Goal: Check status: Check status

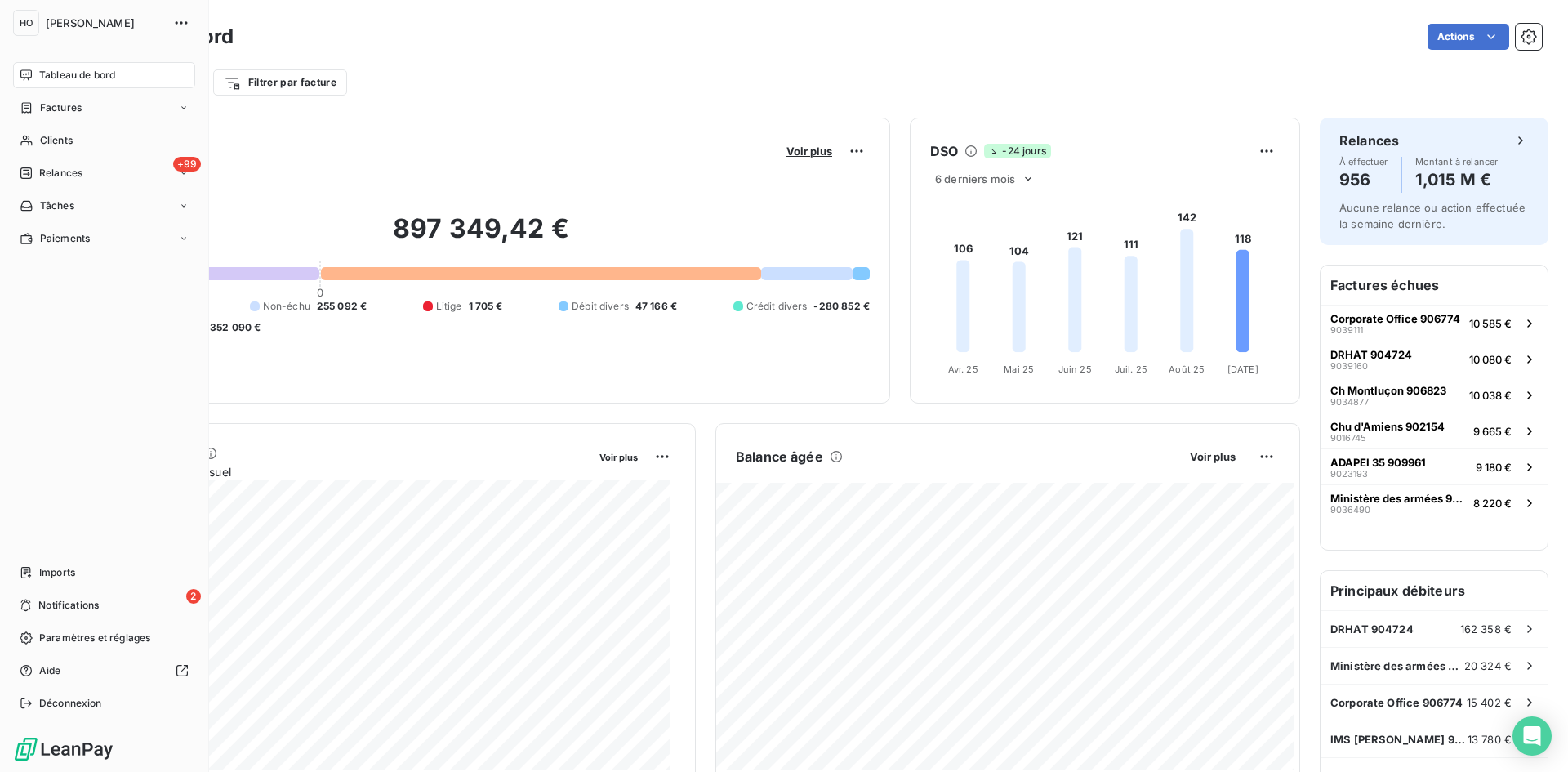
click at [78, 137] on div "Clients" at bounding box center [104, 140] width 182 height 26
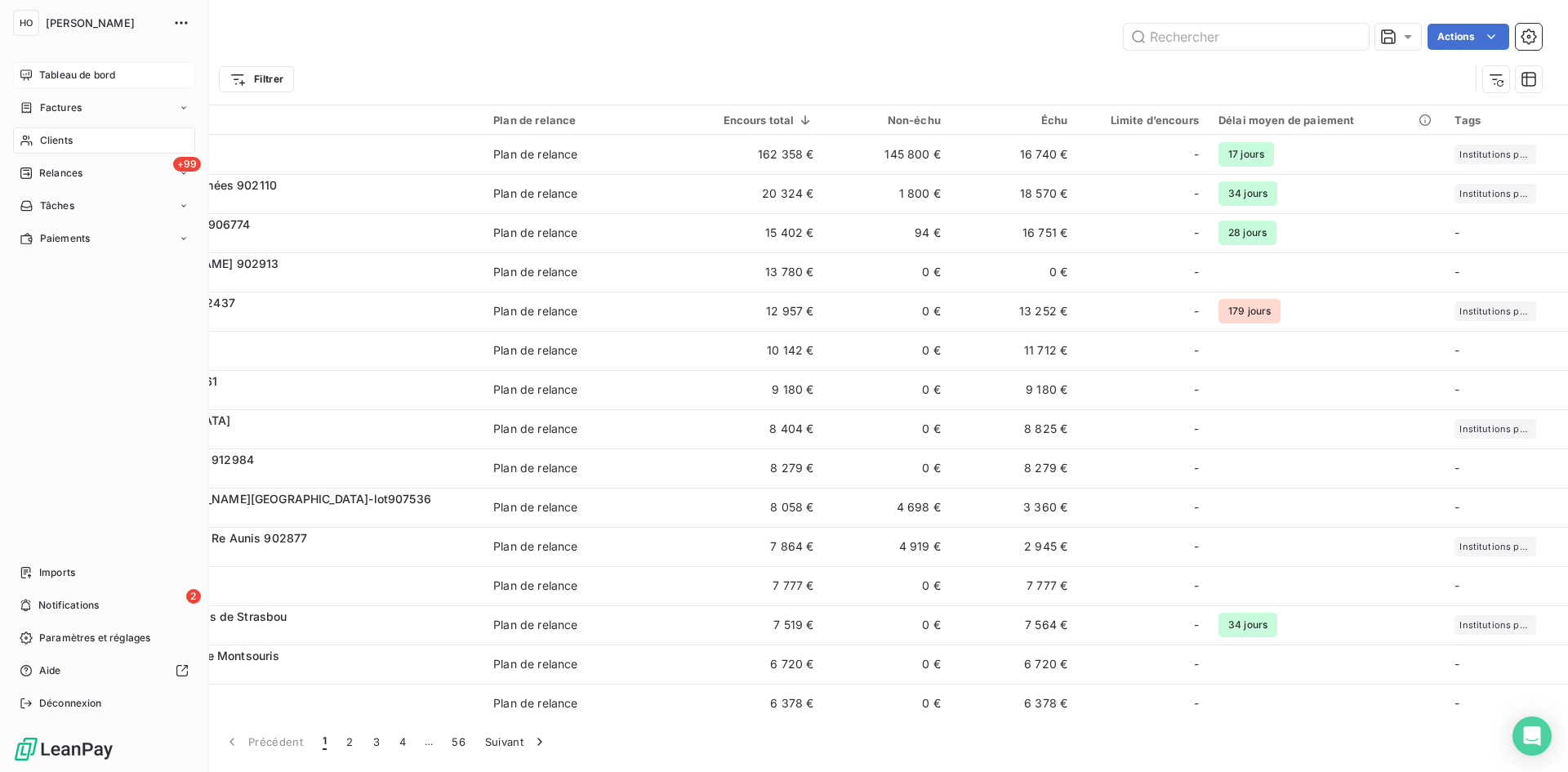
click at [83, 80] on span "Tableau de bord" at bounding box center [77, 74] width 76 height 15
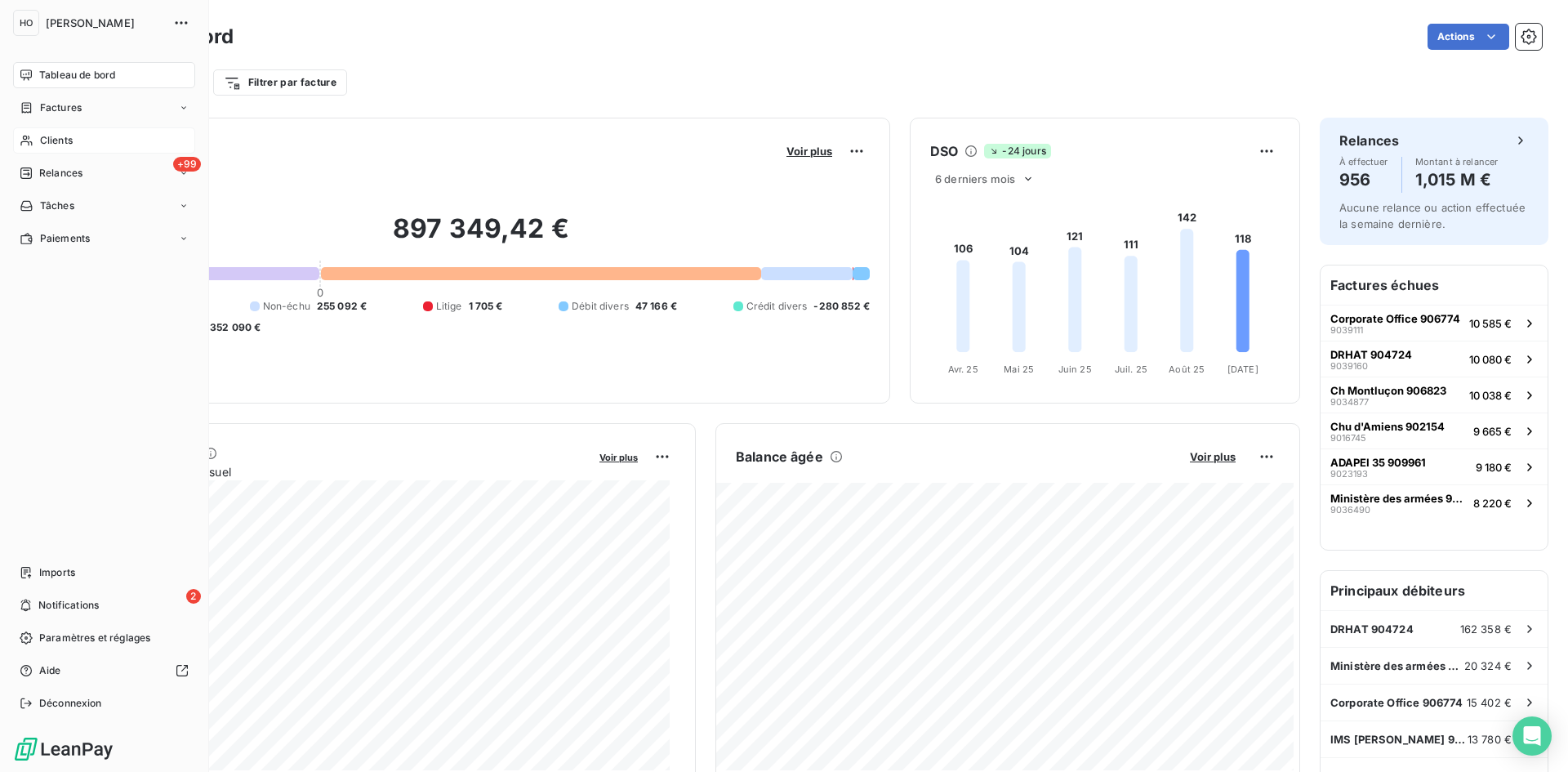
click at [35, 141] on div "Clients" at bounding box center [104, 140] width 182 height 26
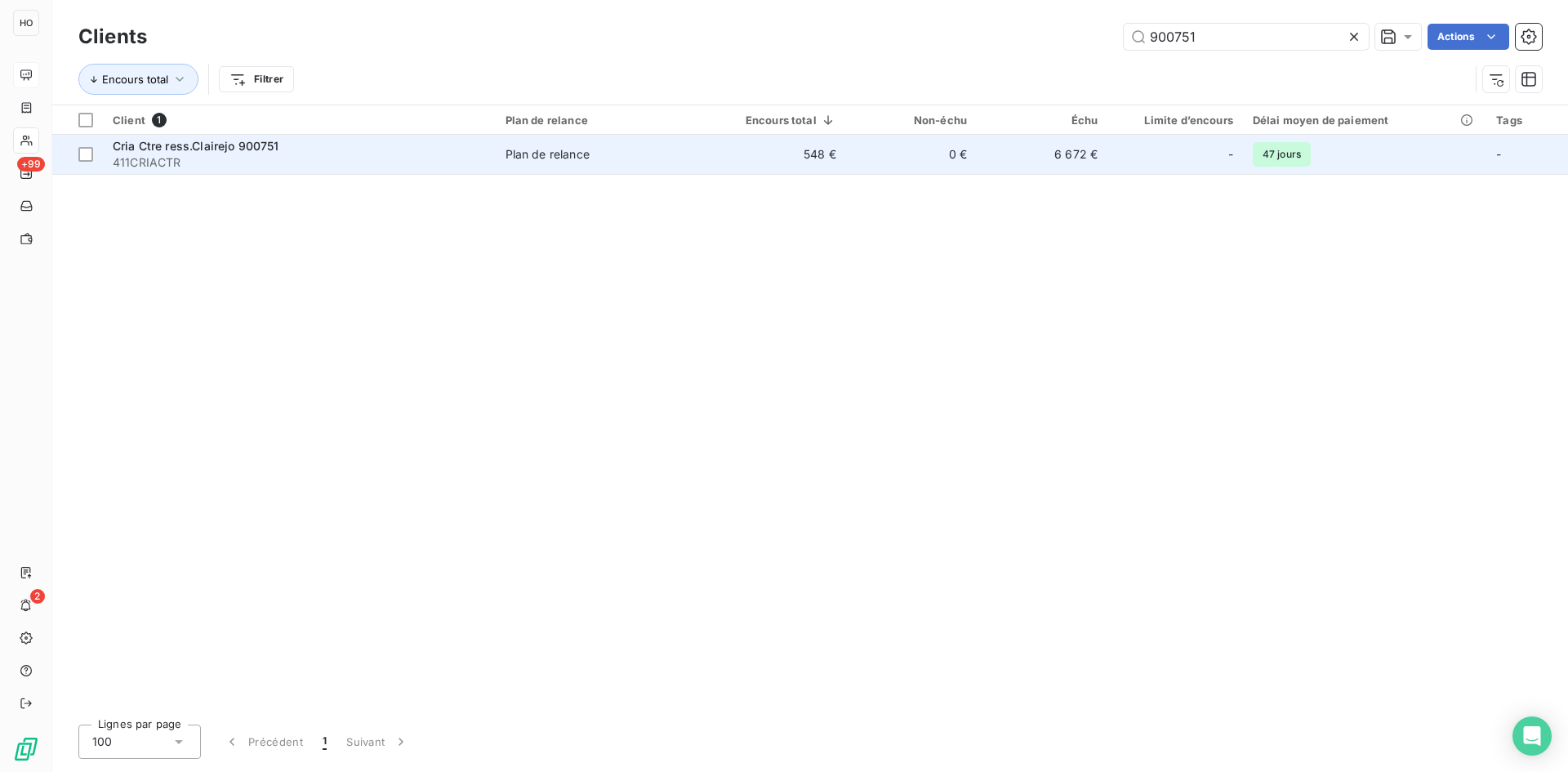
type input "900751"
click at [345, 155] on span "411CRIACTR" at bounding box center [299, 162] width 373 height 16
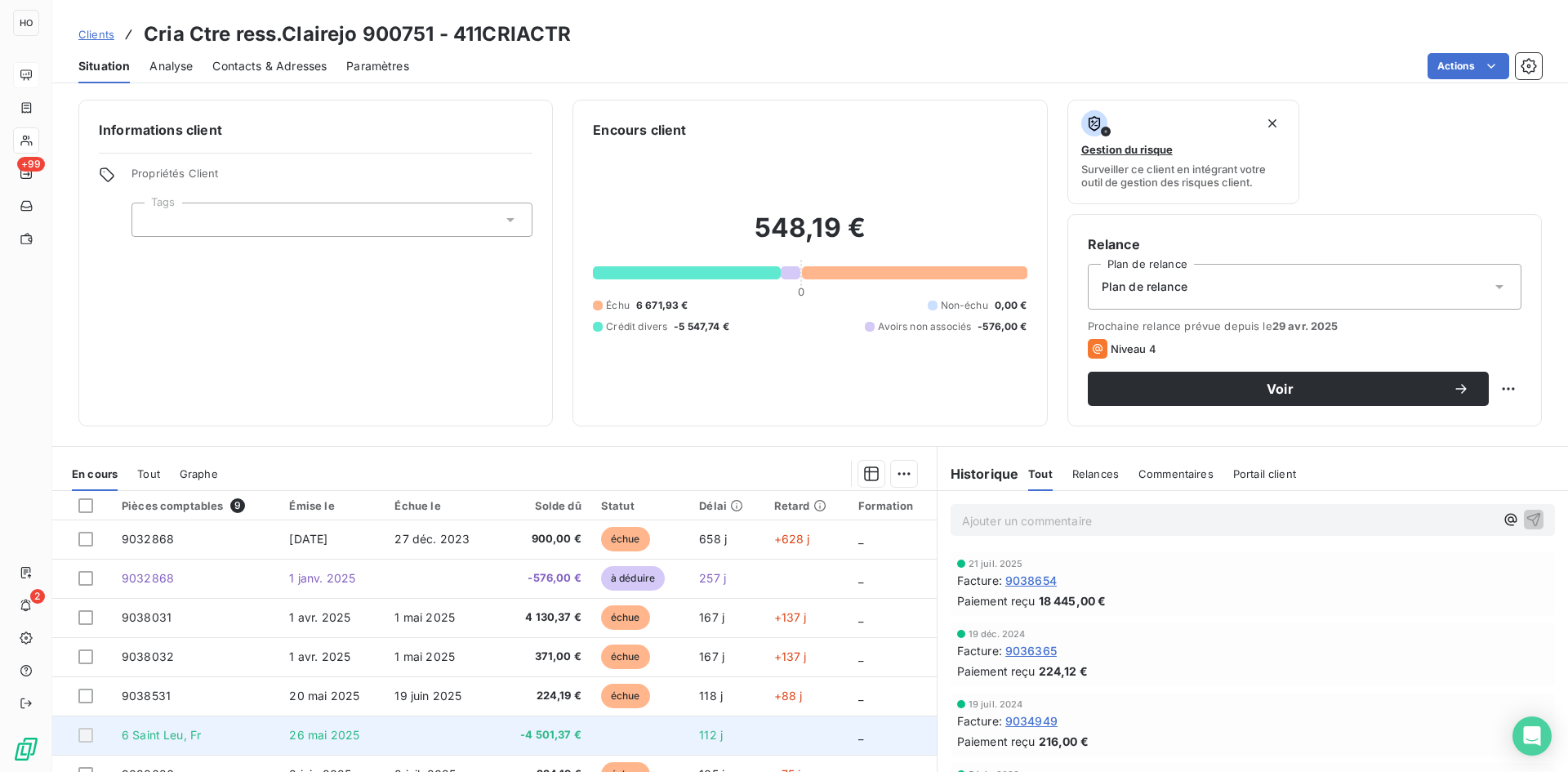
scroll to position [2, 0]
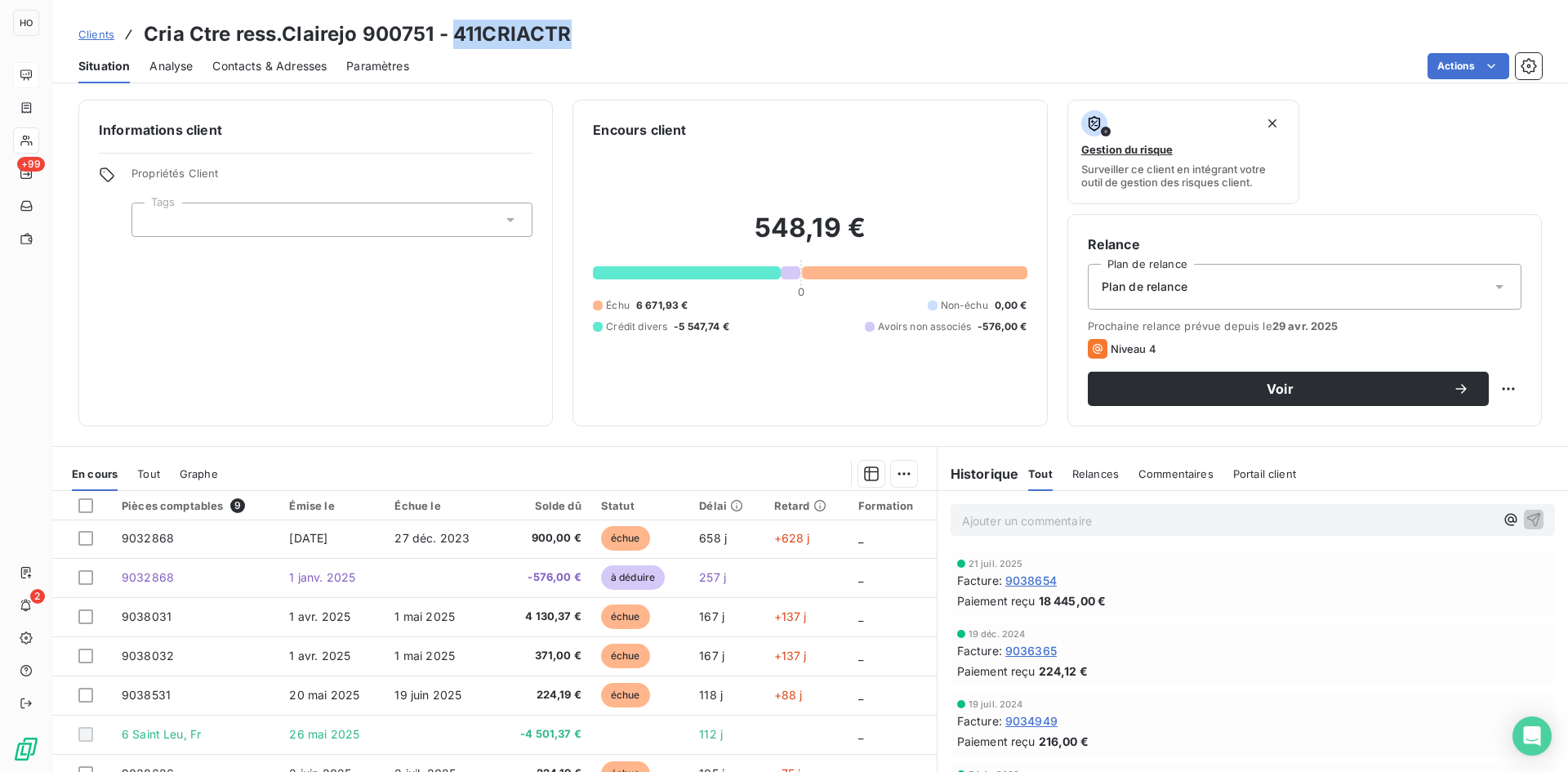
drag, startPoint x: 533, startPoint y: 47, endPoint x: 453, endPoint y: 35, distance: 80.9
click at [453, 35] on div "Clients Cria Ctre ress.Clairejo 900751 - 411CRIACTR" at bounding box center [809, 35] width 1515 height 29
copy h3 "411CRIACTR"
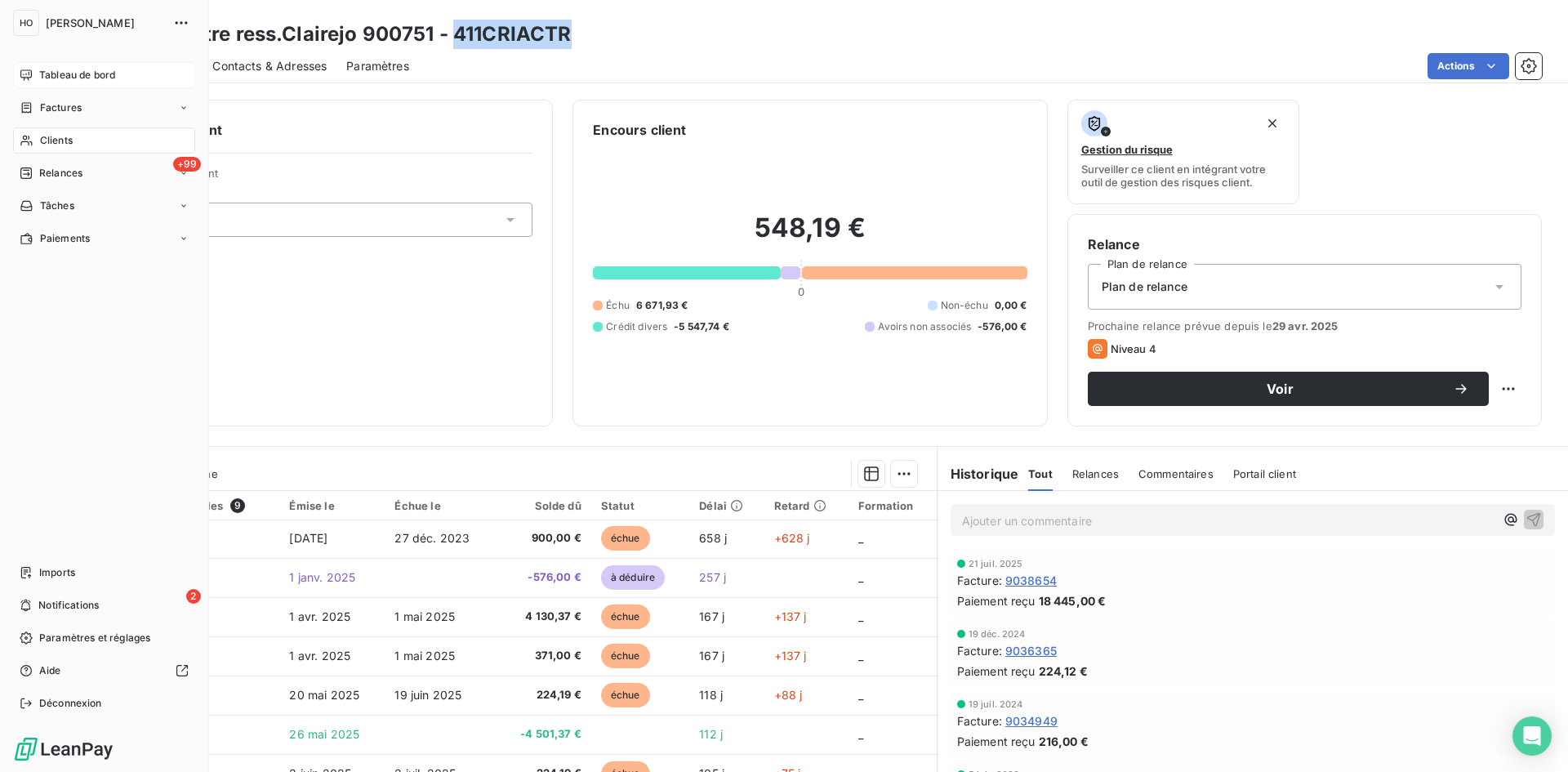
click at [59, 69] on span "Tableau de bord" at bounding box center [77, 74] width 76 height 15
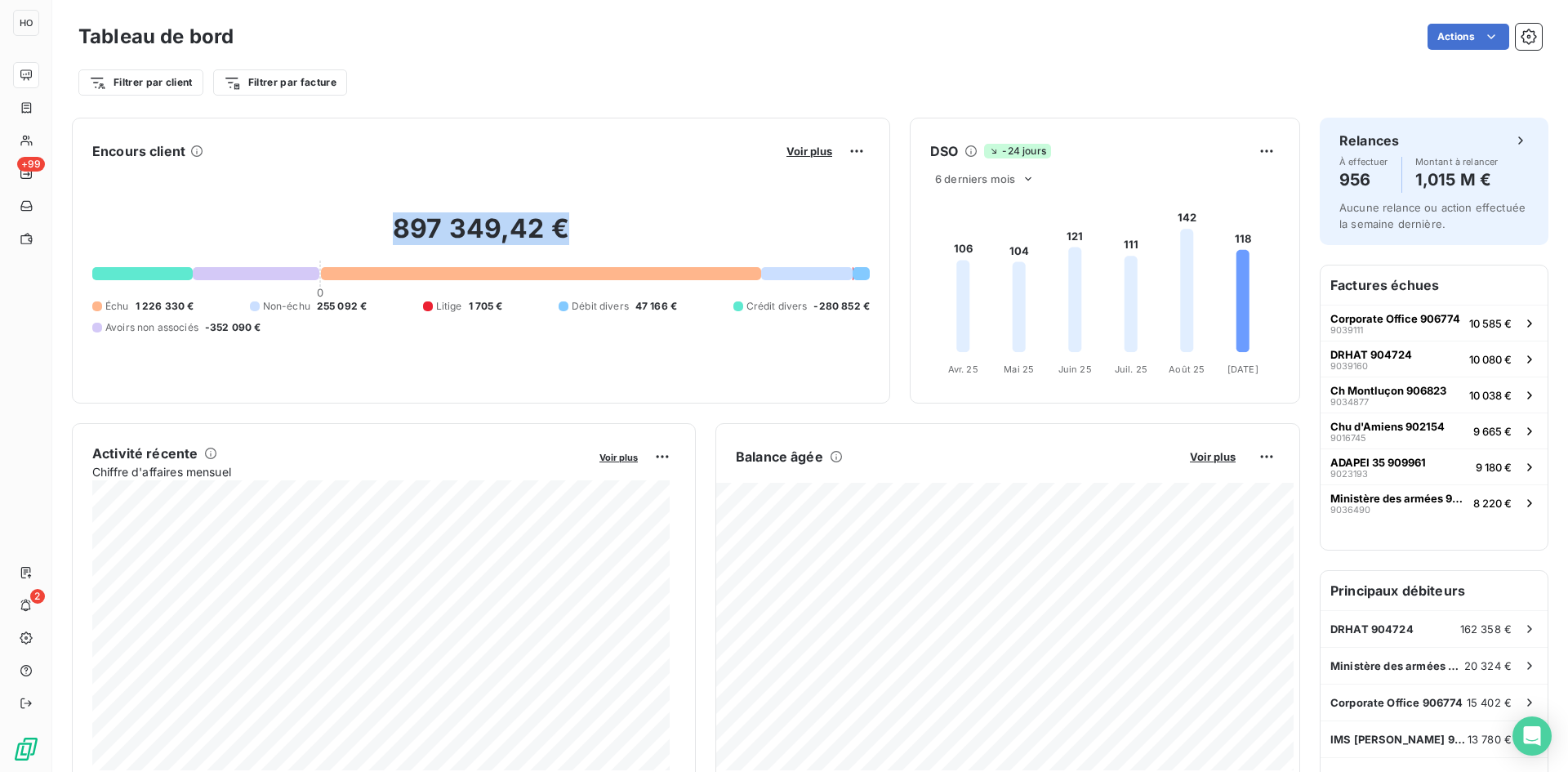
drag, startPoint x: 573, startPoint y: 225, endPoint x: 357, endPoint y: 232, distance: 216.1
click at [357, 232] on h2 "897 349,42 €" at bounding box center [481, 236] width 777 height 49
click at [444, 338] on div "897 349,42 € 0 Échu 1 226 330 € Non-échu 255 092 € Litige 1 705 € Débit divers …" at bounding box center [481, 273] width 777 height 219
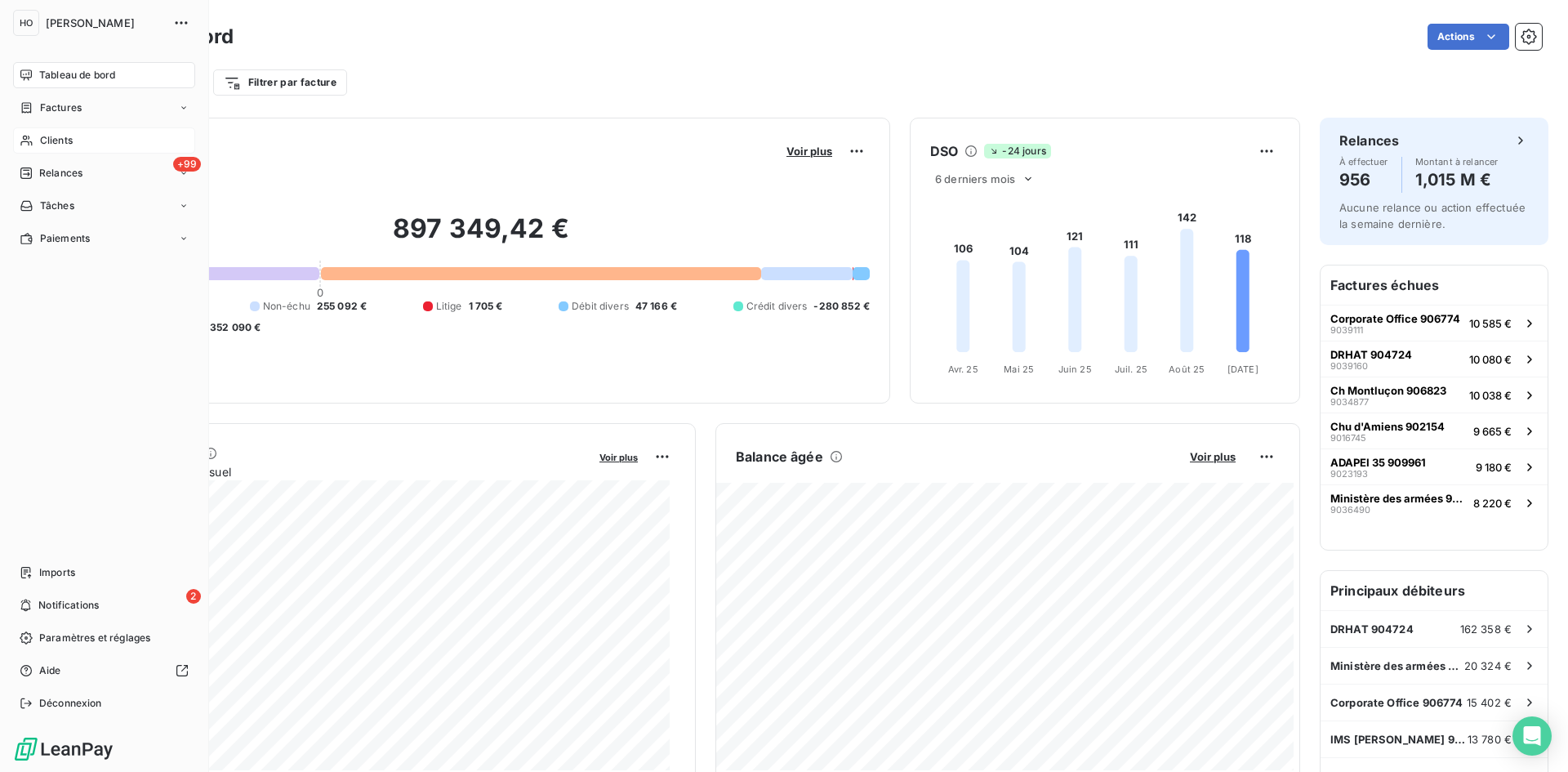
click at [59, 142] on span "Clients" at bounding box center [56, 140] width 33 height 15
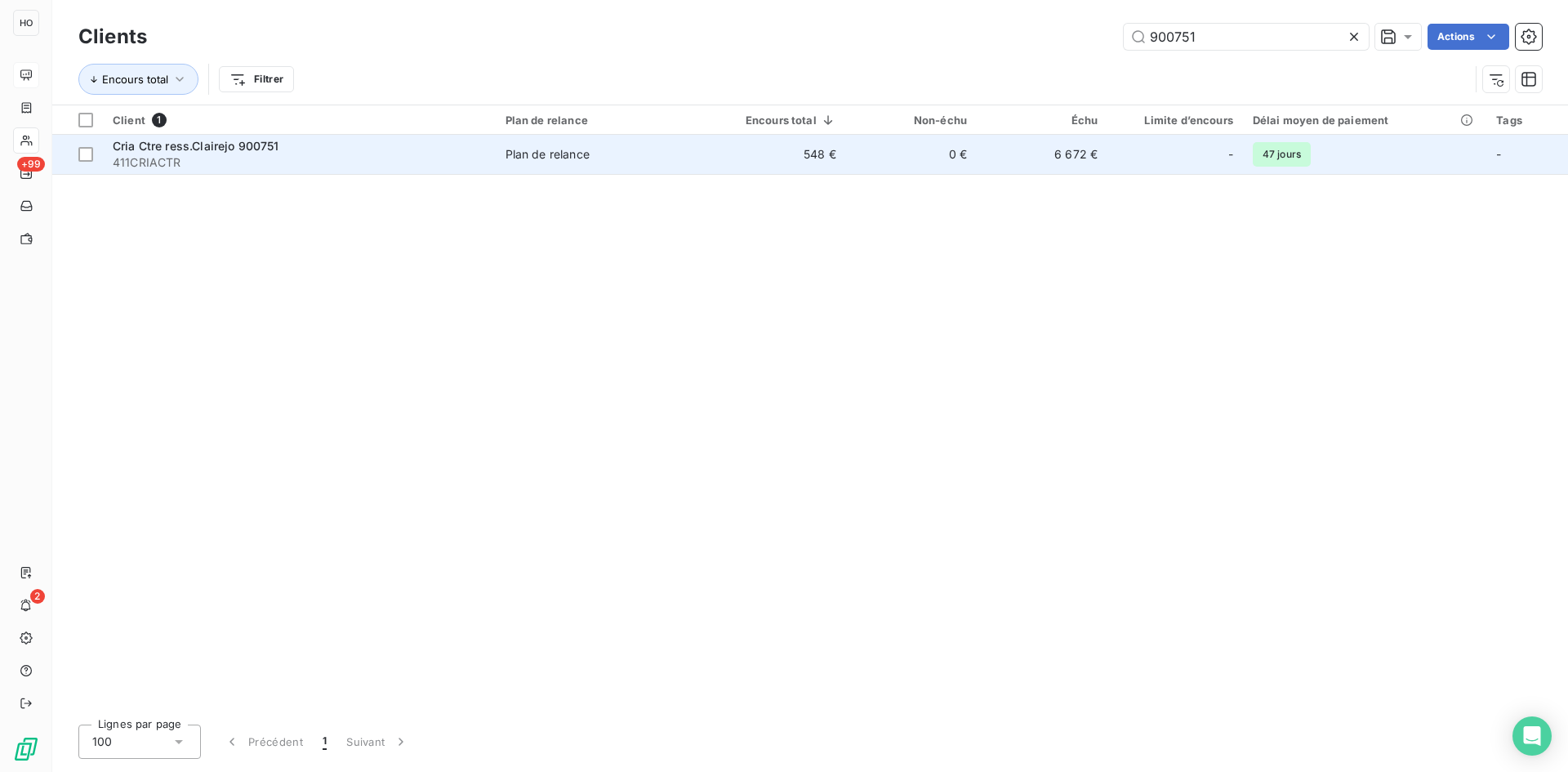
click at [704, 164] on td "Plan de relance" at bounding box center [601, 154] width 212 height 39
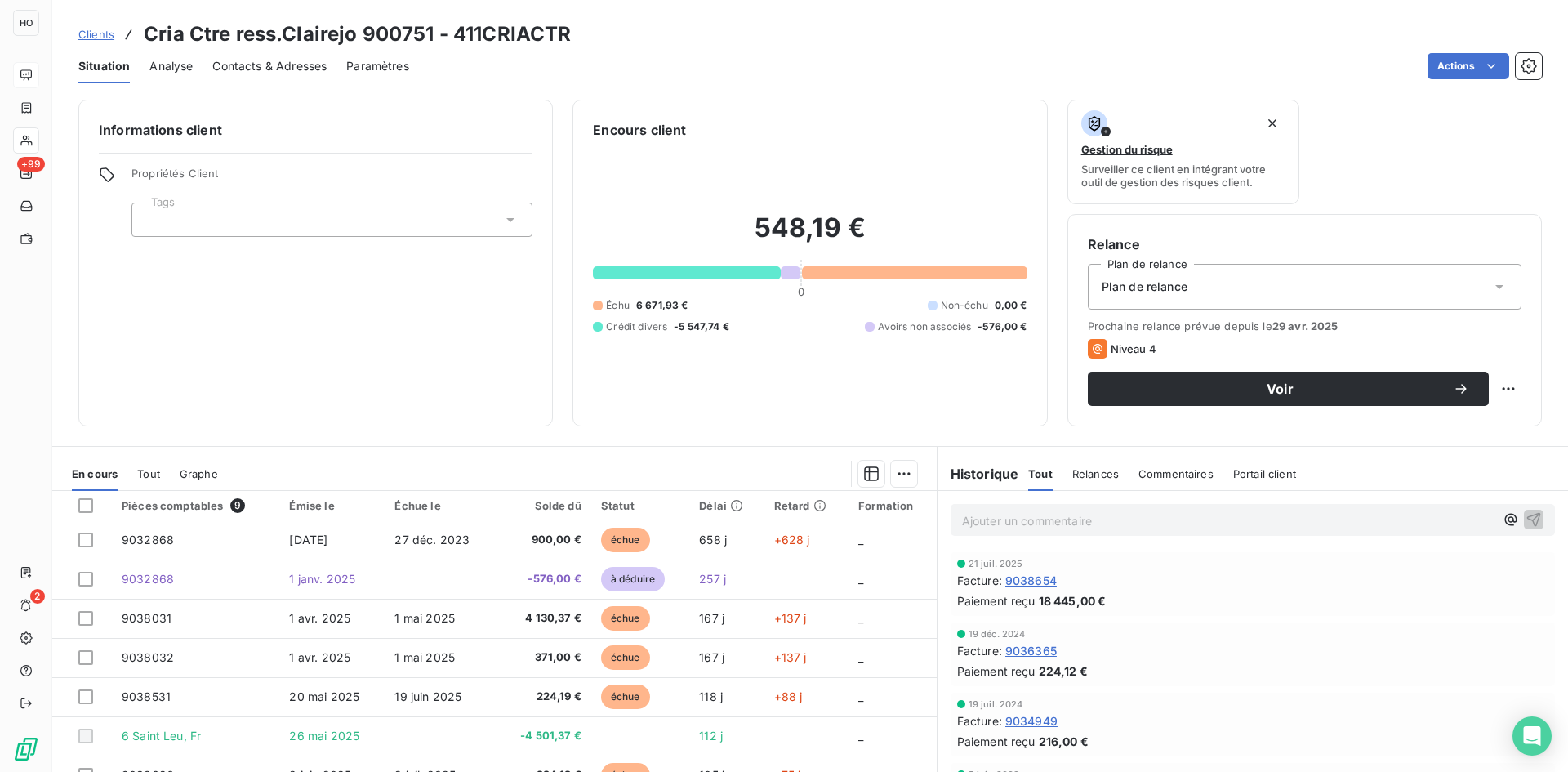
click at [97, 29] on span "Clients" at bounding box center [97, 34] width 36 height 13
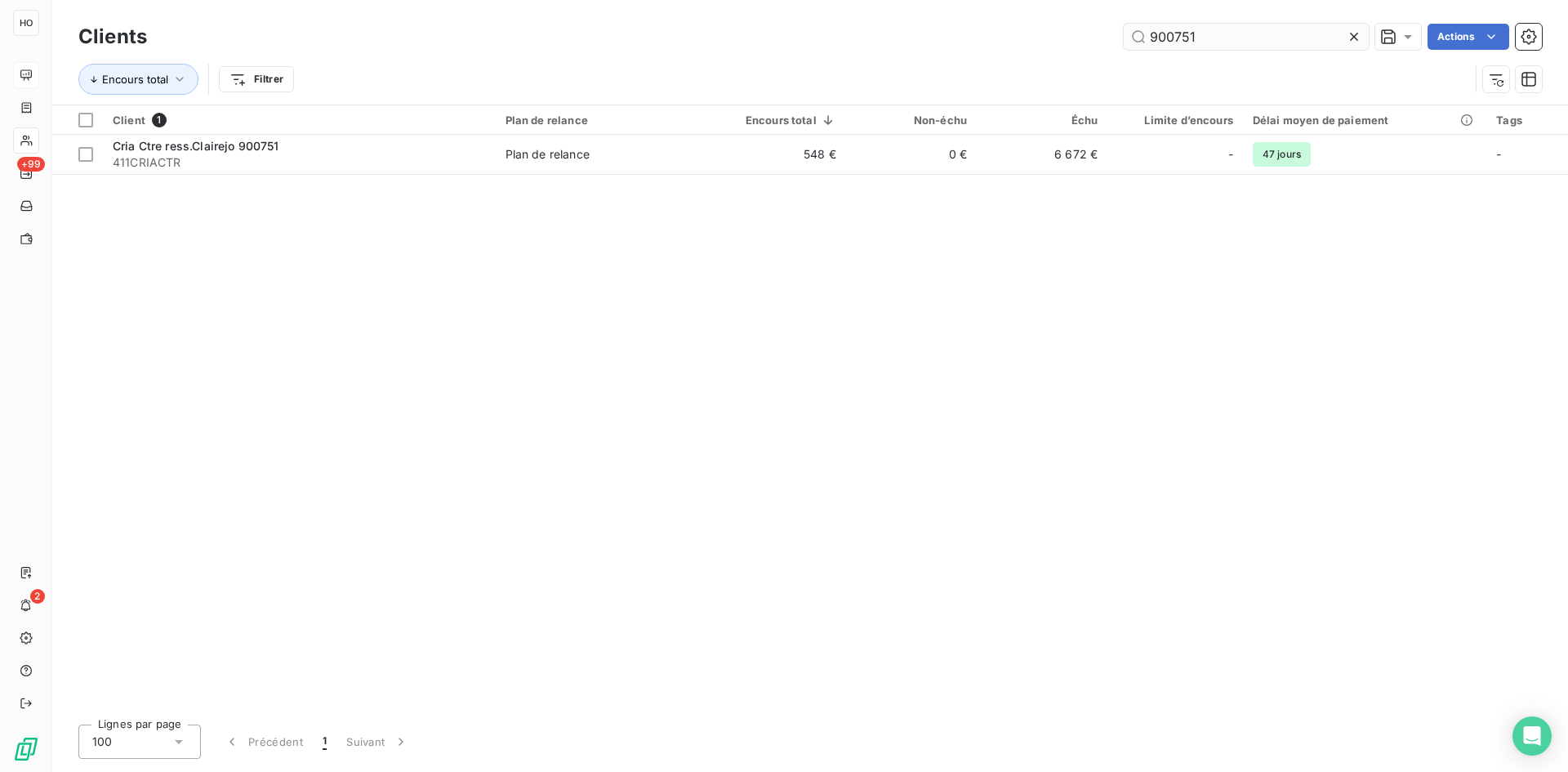
click at [1243, 26] on input "900751" at bounding box center [1245, 36] width 245 height 26
drag, startPoint x: 1243, startPoint y: 29, endPoint x: 1049, endPoint y: 39, distance: 194.3
click at [1049, 39] on div "900751 Actions" at bounding box center [854, 36] width 1375 height 26
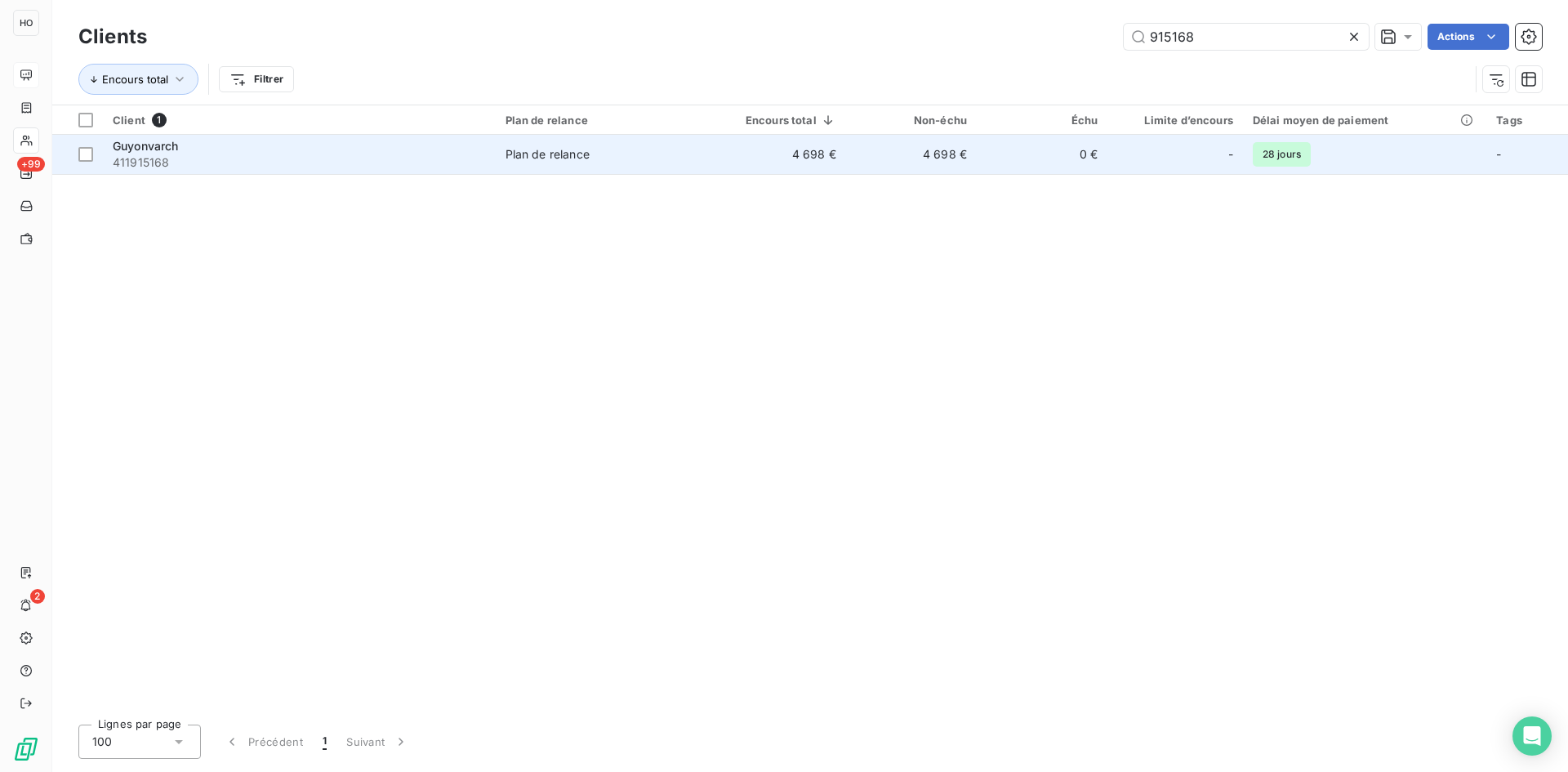
type input "915168"
click at [588, 161] on div "Plan de relance" at bounding box center [547, 154] width 84 height 16
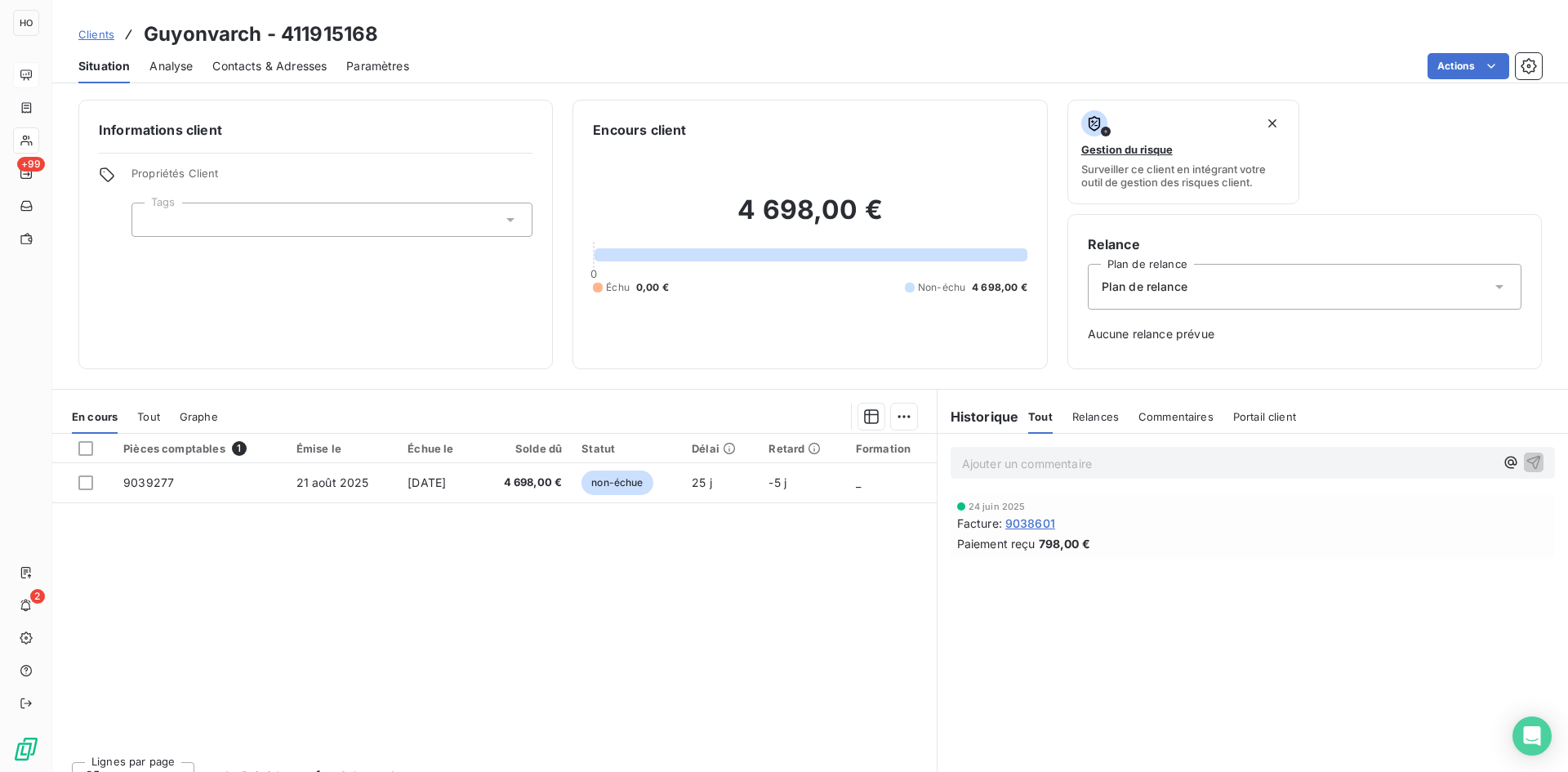
click at [94, 37] on span "Clients" at bounding box center [97, 34] width 36 height 13
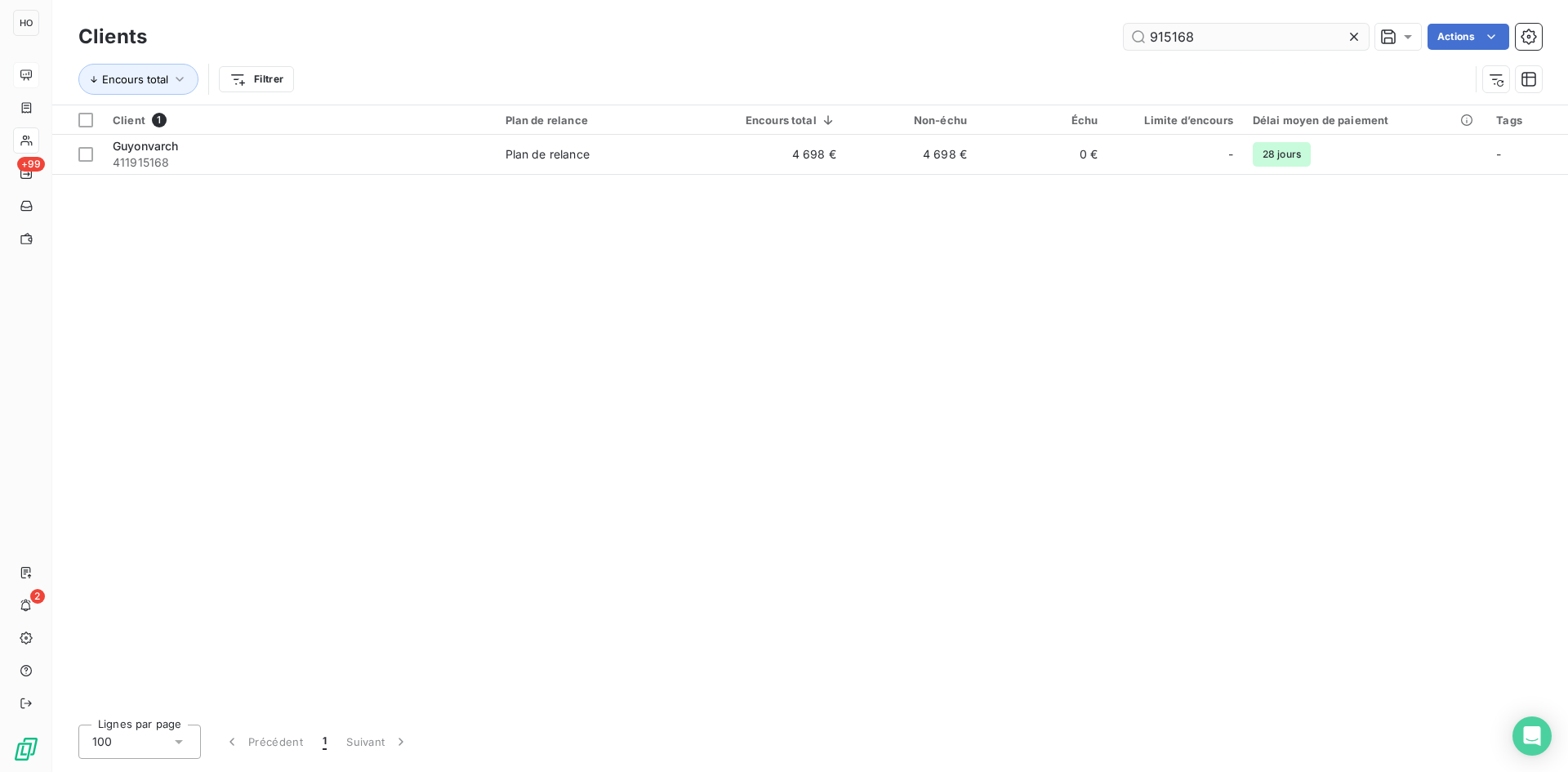
drag, startPoint x: 1219, startPoint y: 22, endPoint x: 1201, endPoint y: 32, distance: 20.6
click at [1201, 32] on div "Clients 915168 Actions" at bounding box center [810, 37] width 1463 height 35
drag, startPoint x: 1212, startPoint y: 32, endPoint x: 923, endPoint y: 51, distance: 289.6
click at [923, 51] on div "Clients 915168 Actions" at bounding box center [810, 37] width 1463 height 35
paste input "7366"
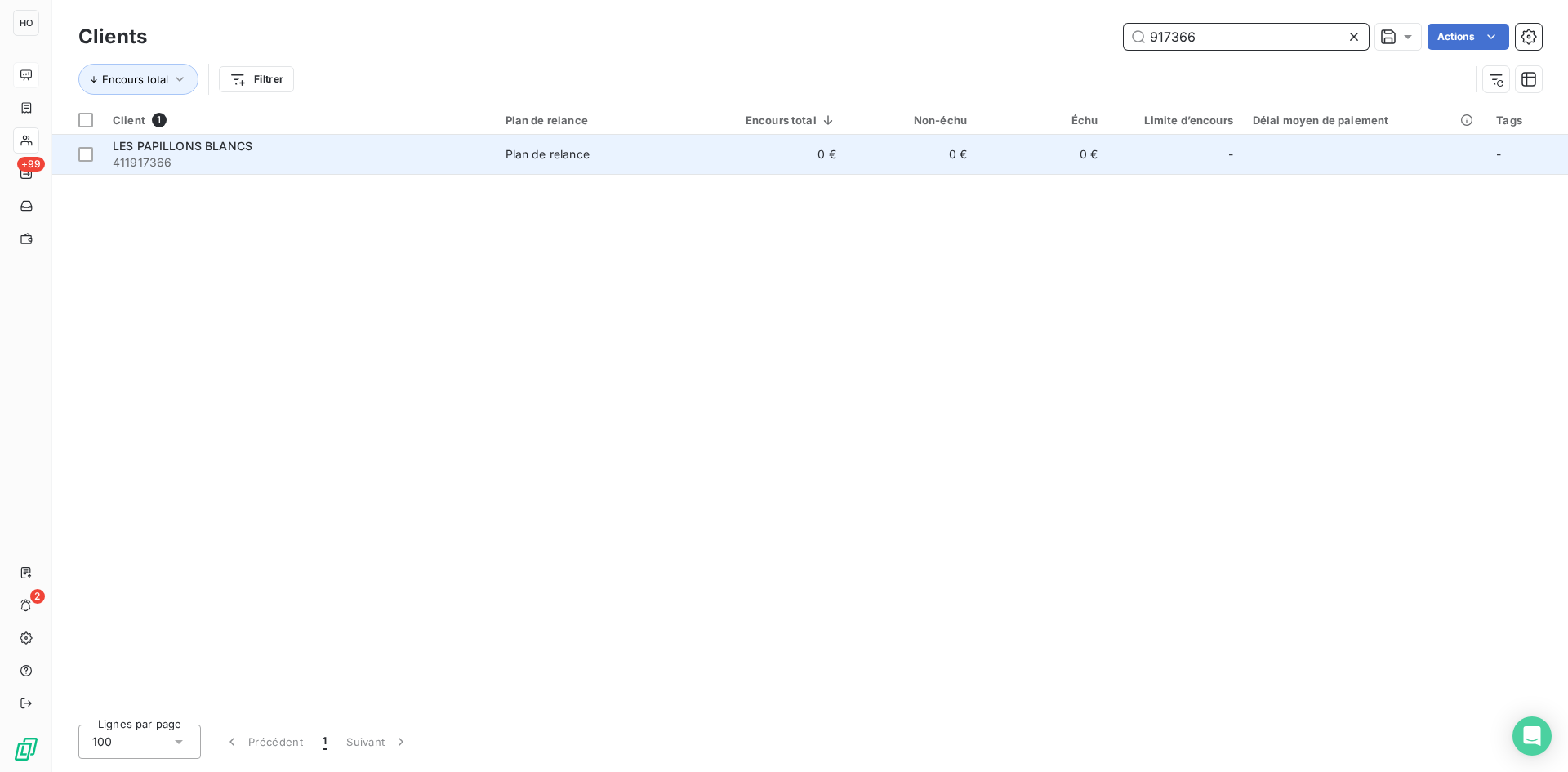
type input "917366"
click at [562, 153] on div "Plan de relance" at bounding box center [547, 154] width 84 height 16
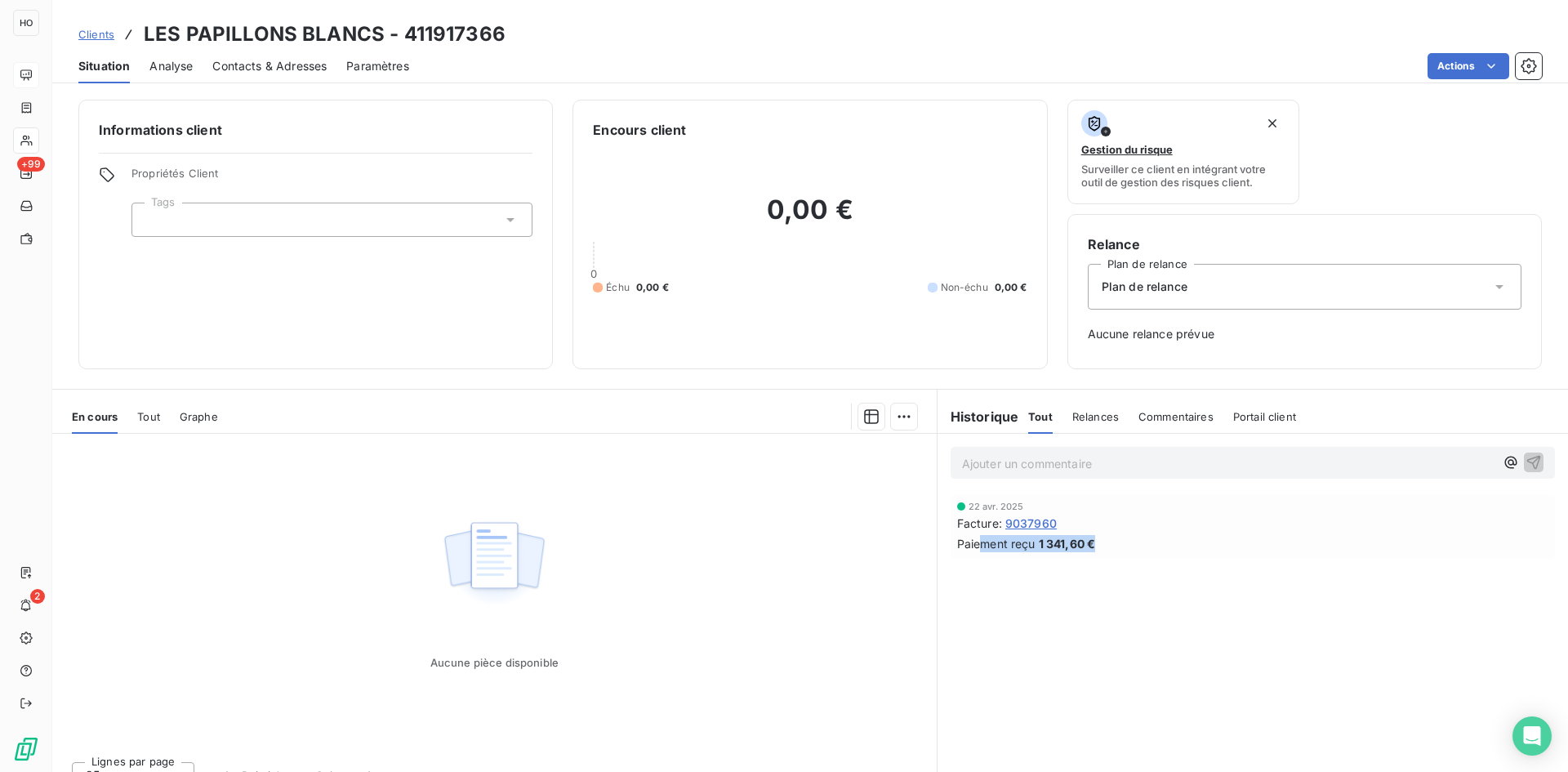
drag, startPoint x: 1091, startPoint y: 543, endPoint x: 973, endPoint y: 545, distance: 118.0
click at [973, 545] on div "Paiement reçu 1 341,60 €" at bounding box center [1252, 544] width 591 height 17
click at [99, 37] on span "Clients" at bounding box center [97, 34] width 36 height 13
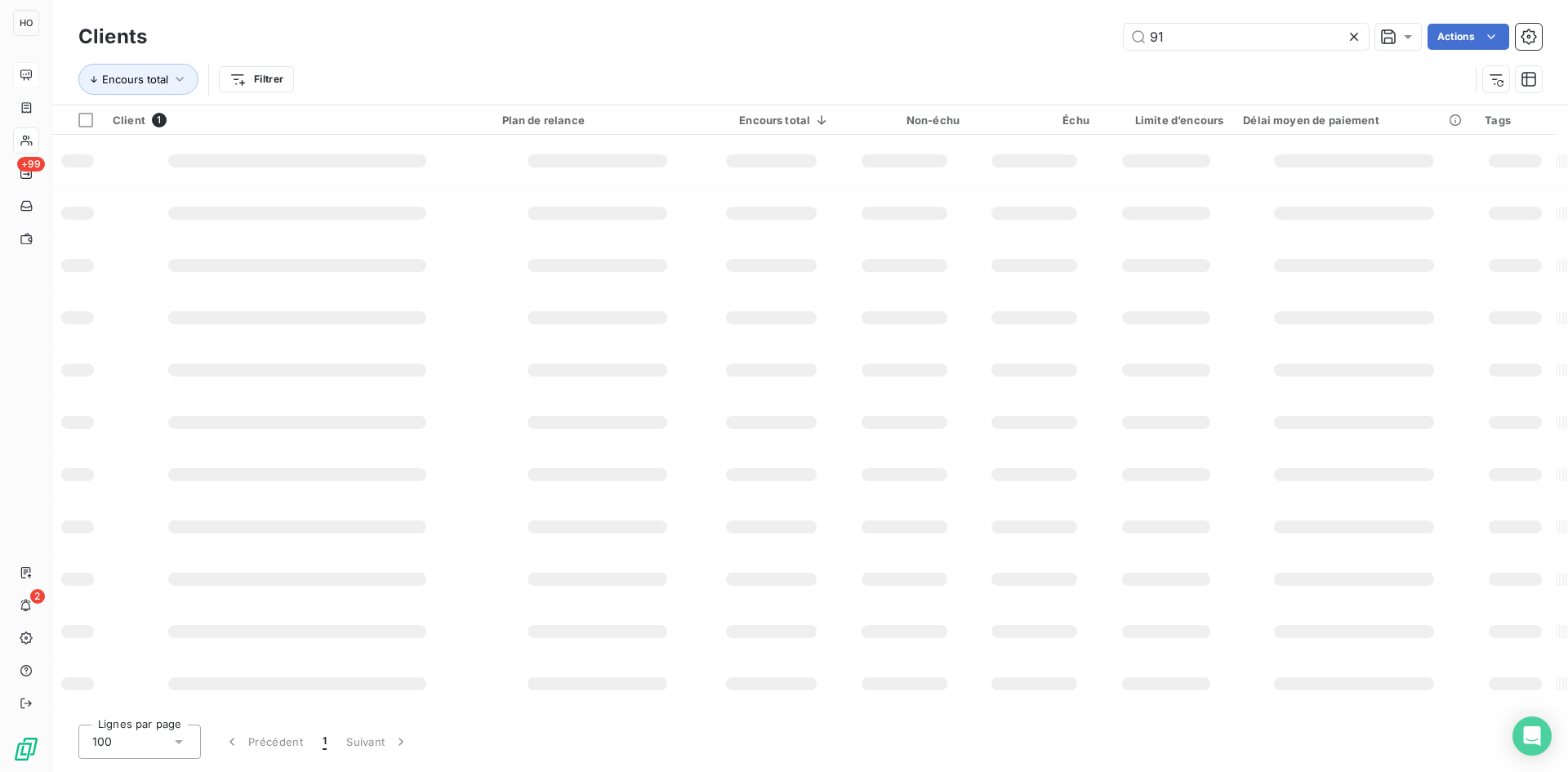
type input "9"
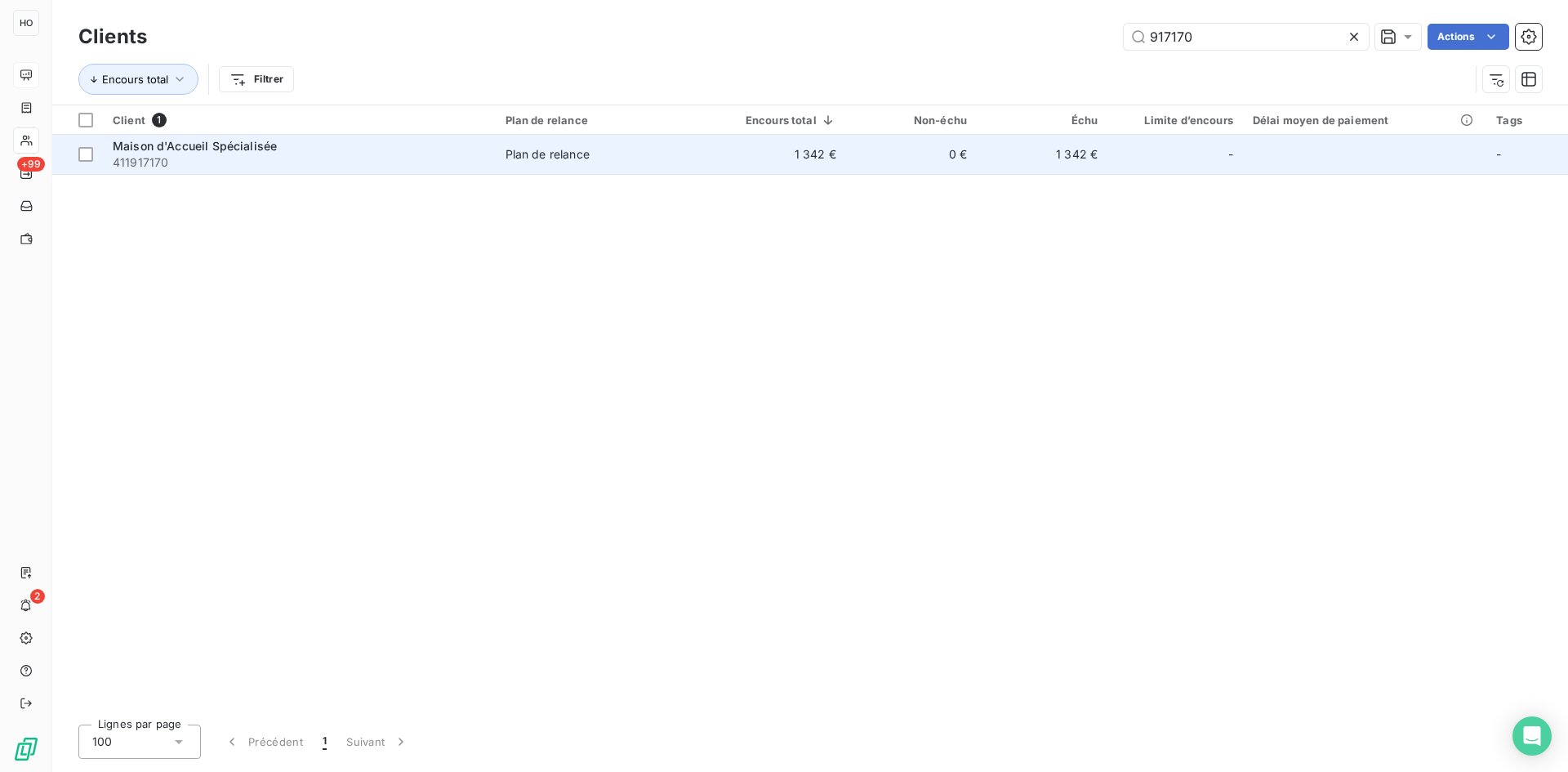
type input "917170"
click at [258, 159] on span "411917170" at bounding box center [299, 162] width 373 height 16
